Goal: Information Seeking & Learning: Learn about a topic

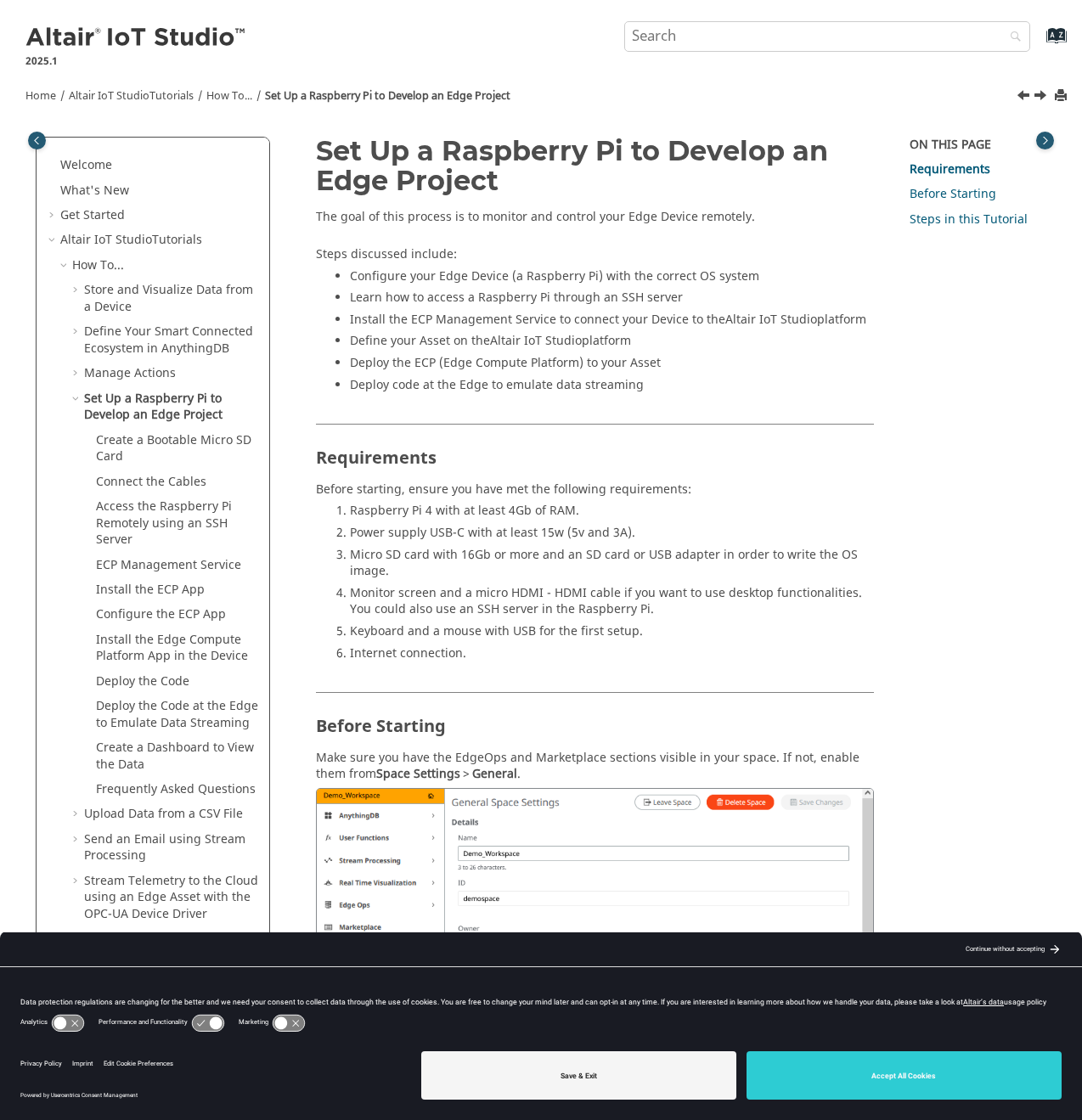
click at [75, 30] on img at bounding box center [136, 38] width 222 height 27
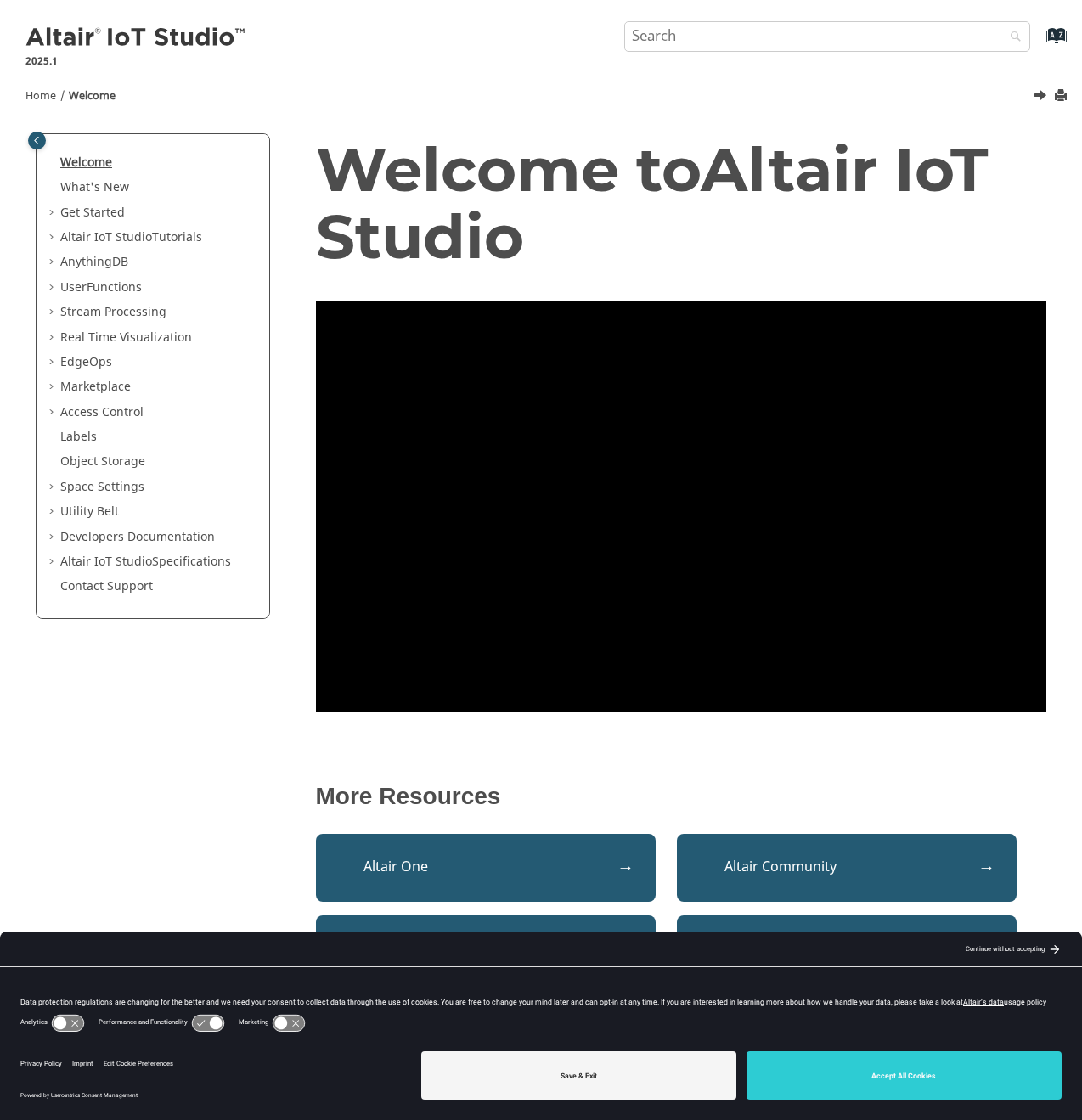
click at [100, 155] on link "Welcome" at bounding box center [86, 162] width 52 height 18
click at [101, 190] on link "What's New" at bounding box center [95, 187] width 69 height 18
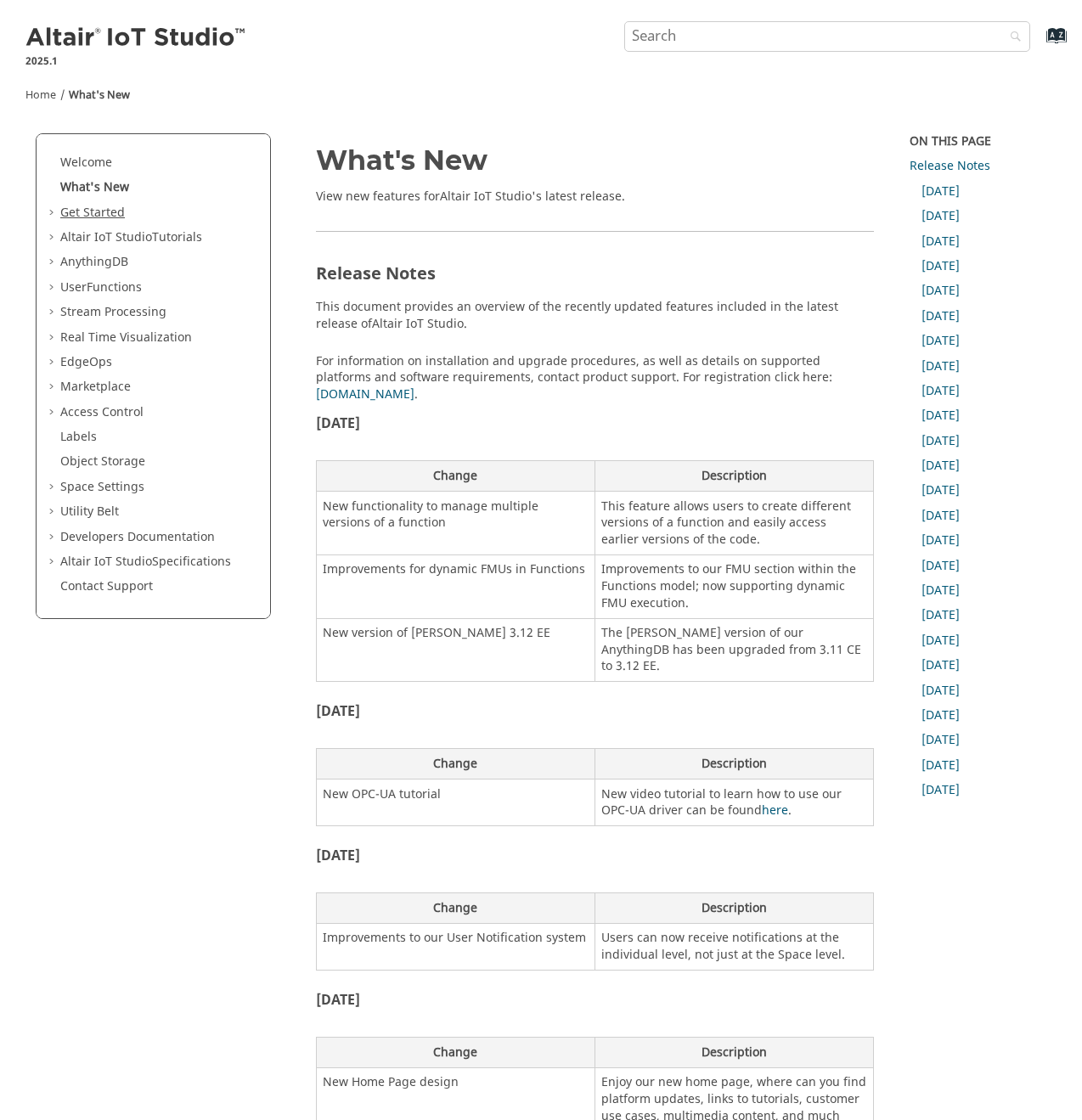
click at [114, 212] on link "Get Started" at bounding box center [93, 212] width 64 height 18
